Goal: Transaction & Acquisition: Purchase product/service

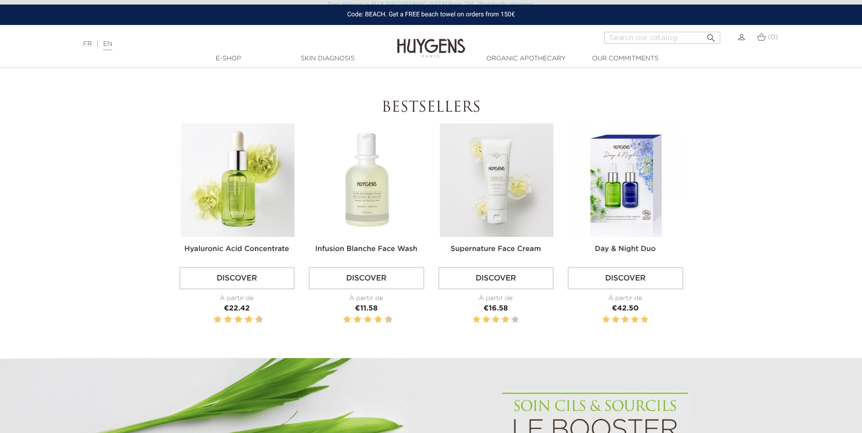
scroll to position [363, 0]
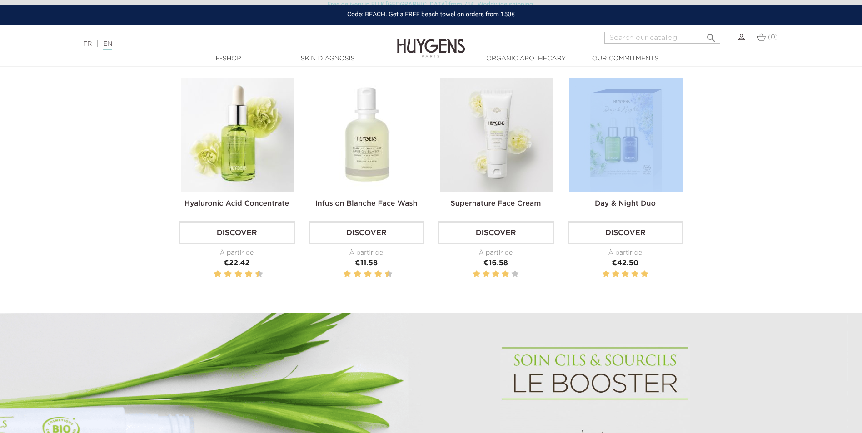
drag, startPoint x: 859, startPoint y: 73, endPoint x: 865, endPoint y: 105, distance: 32.8
click at [367, 134] on img at bounding box center [367, 135] width 114 height 114
